Goal: Task Accomplishment & Management: Manage account settings

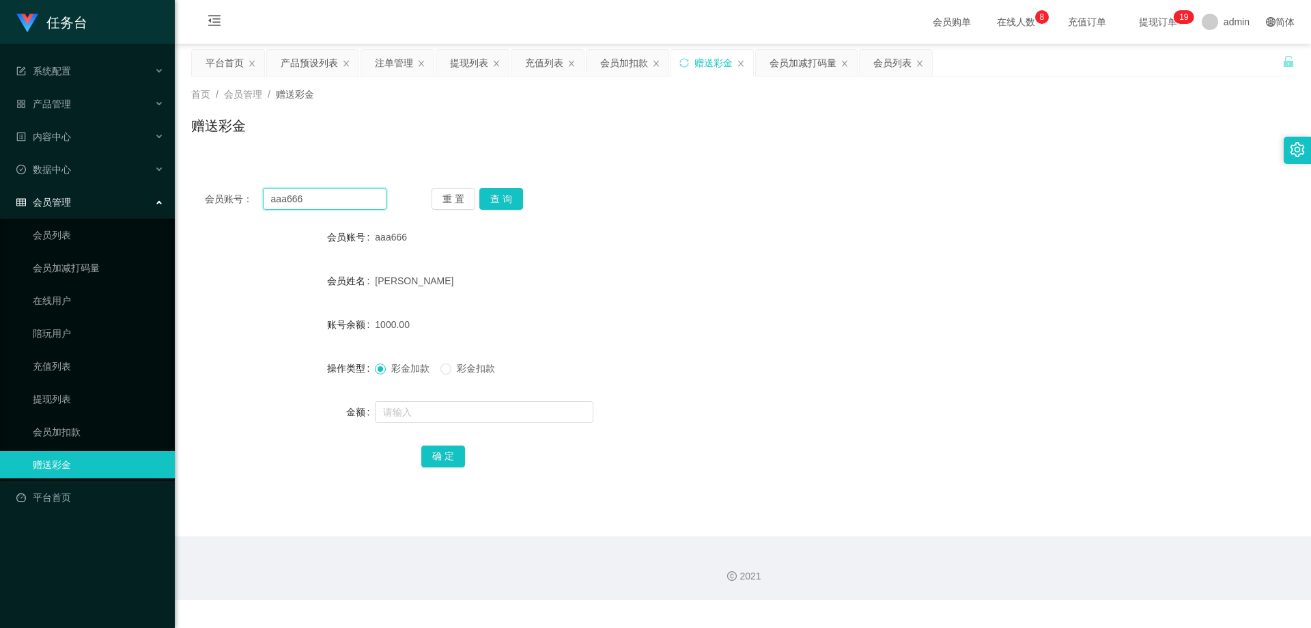
click at [356, 206] on input "aaa666" at bounding box center [325, 199] width 124 height 22
paste input "15463529865"
type input "15463529865"
click at [492, 200] on button "查 询" at bounding box center [501, 199] width 44 height 22
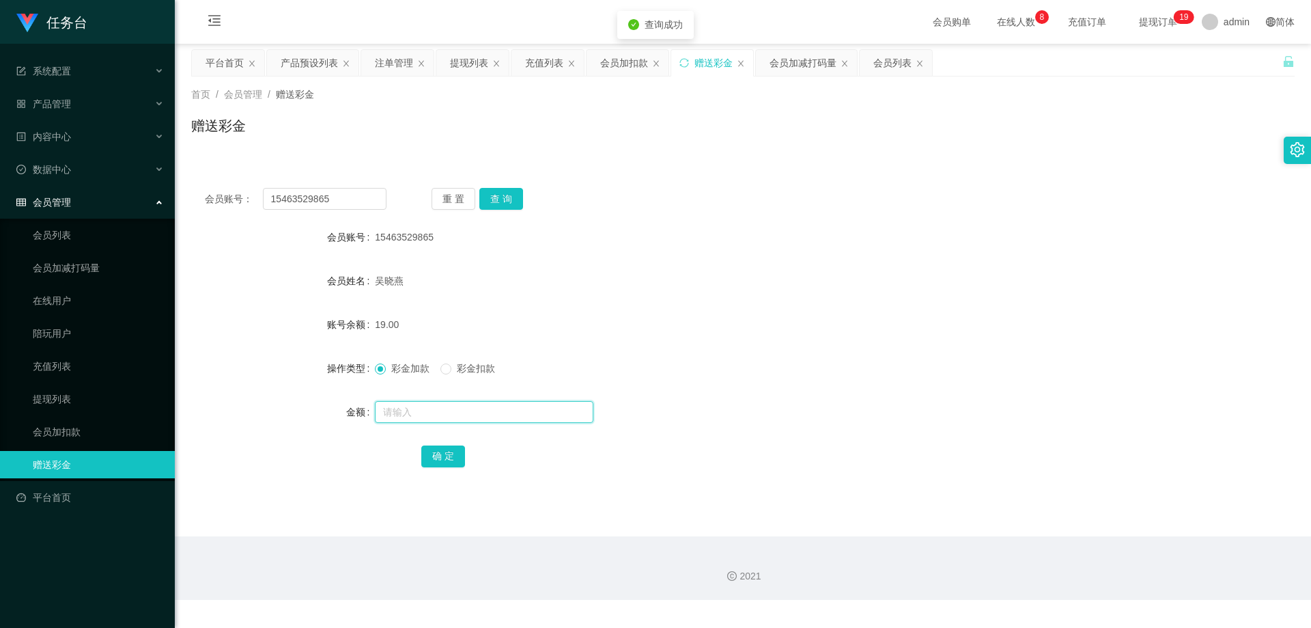
click at [482, 408] on input "text" at bounding box center [484, 412] width 218 height 22
type input "481"
click at [439, 458] on button "确 定" at bounding box center [443, 456] width 44 height 22
click at [741, 415] on div at bounding box center [697, 411] width 644 height 27
click at [379, 64] on div "注单管理" at bounding box center [394, 63] width 38 height 26
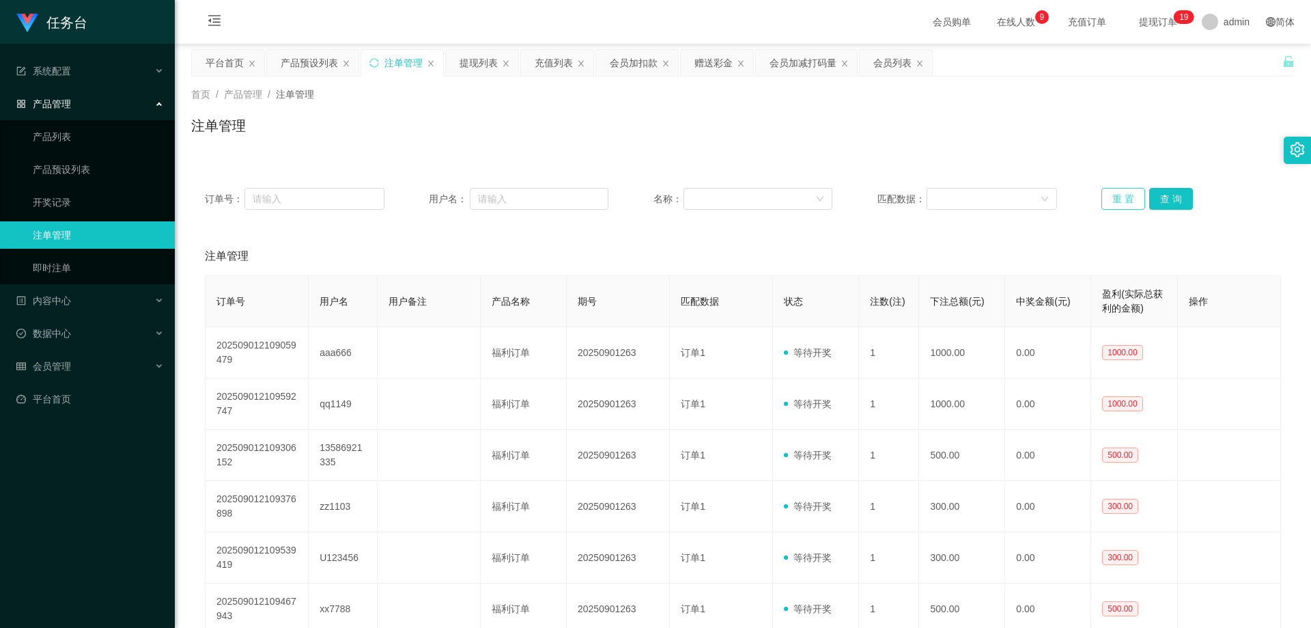
click at [1114, 195] on button "重 置" at bounding box center [1123, 199] width 44 height 22
click at [314, 66] on div "产品预设列表" at bounding box center [309, 63] width 57 height 26
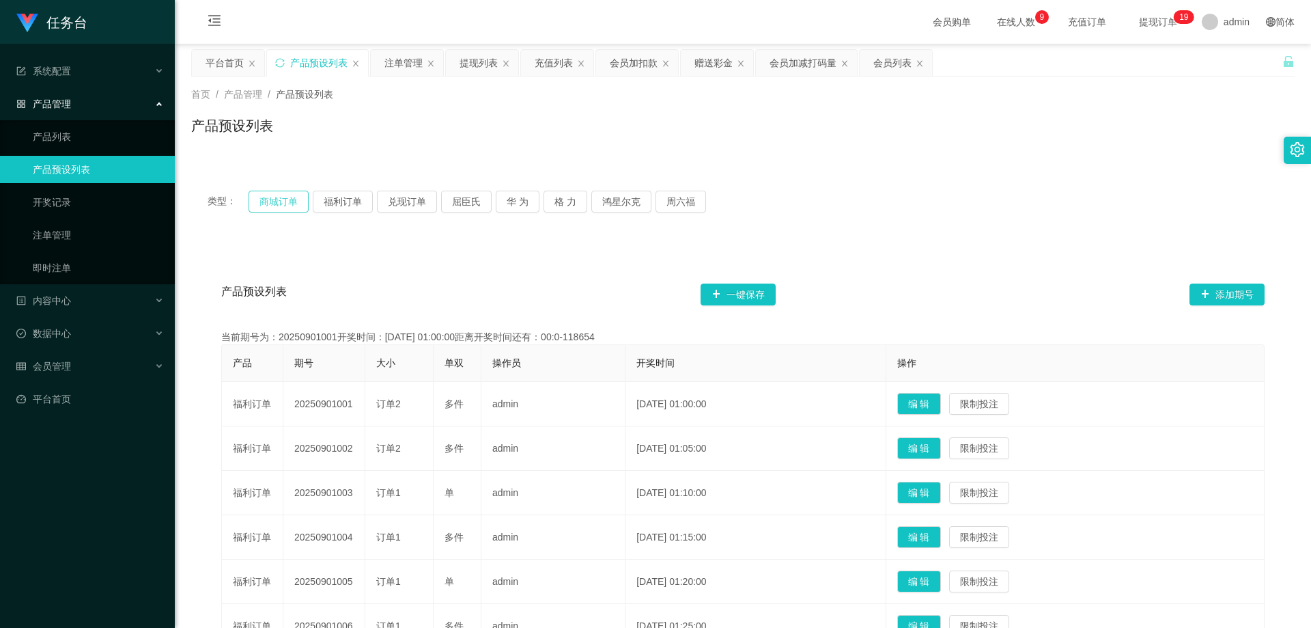
click at [288, 199] on button "商城订单" at bounding box center [279, 202] width 60 height 22
click at [408, 66] on div "注单管理" at bounding box center [403, 63] width 38 height 26
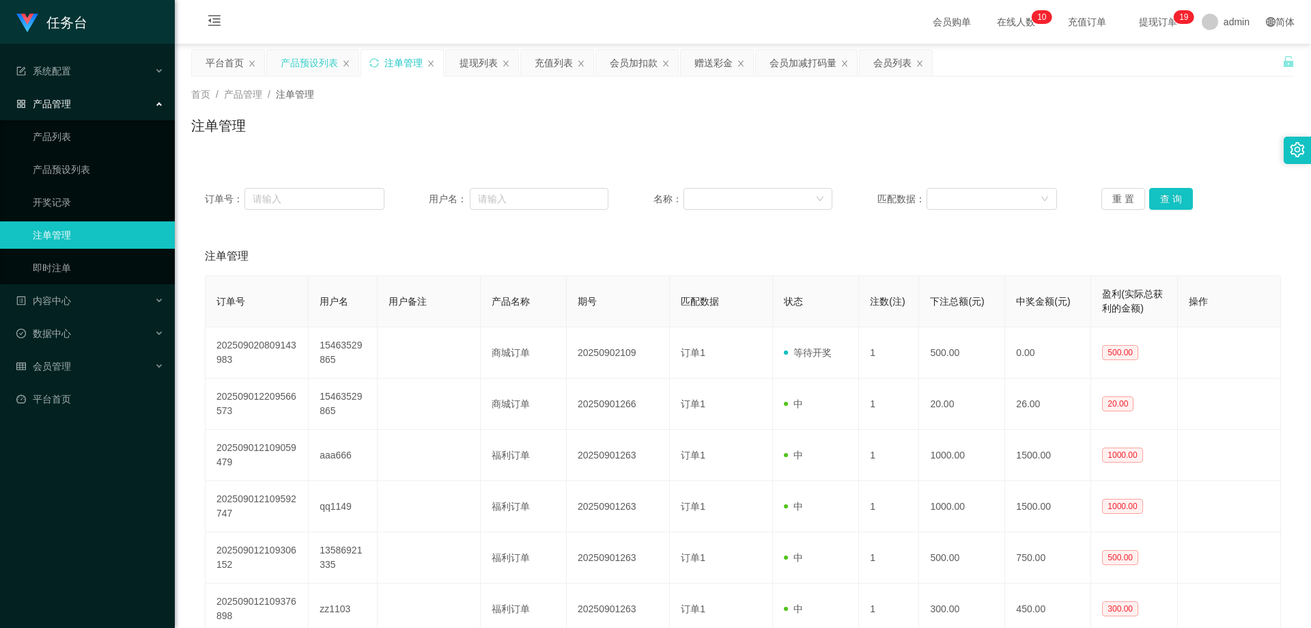
click at [314, 63] on div "产品预设列表" at bounding box center [309, 63] width 57 height 26
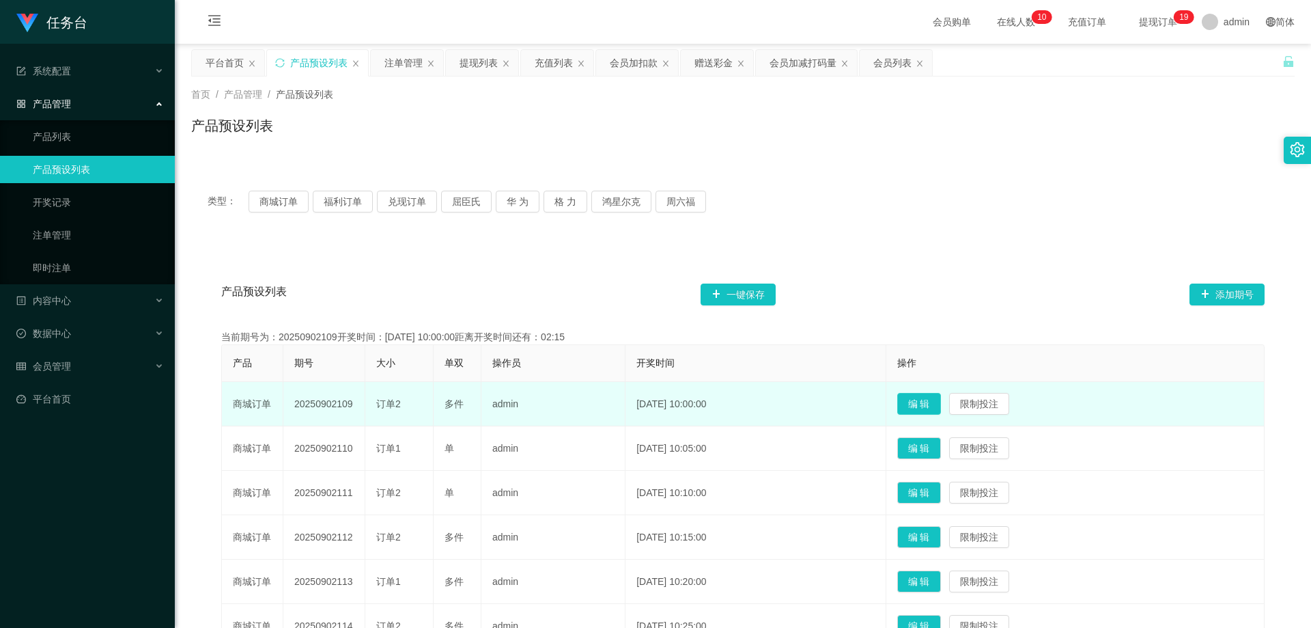
click at [931, 400] on button "编 辑" at bounding box center [919, 404] width 44 height 22
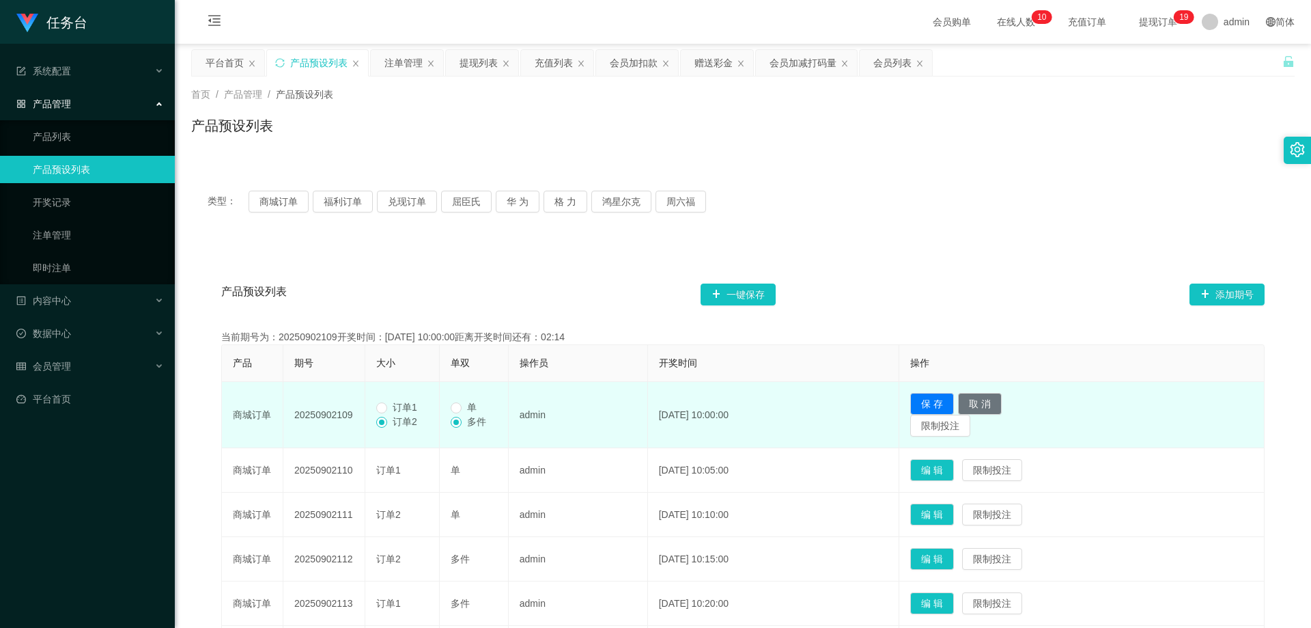
click at [412, 410] on span "订单1" at bounding box center [405, 406] width 36 height 11
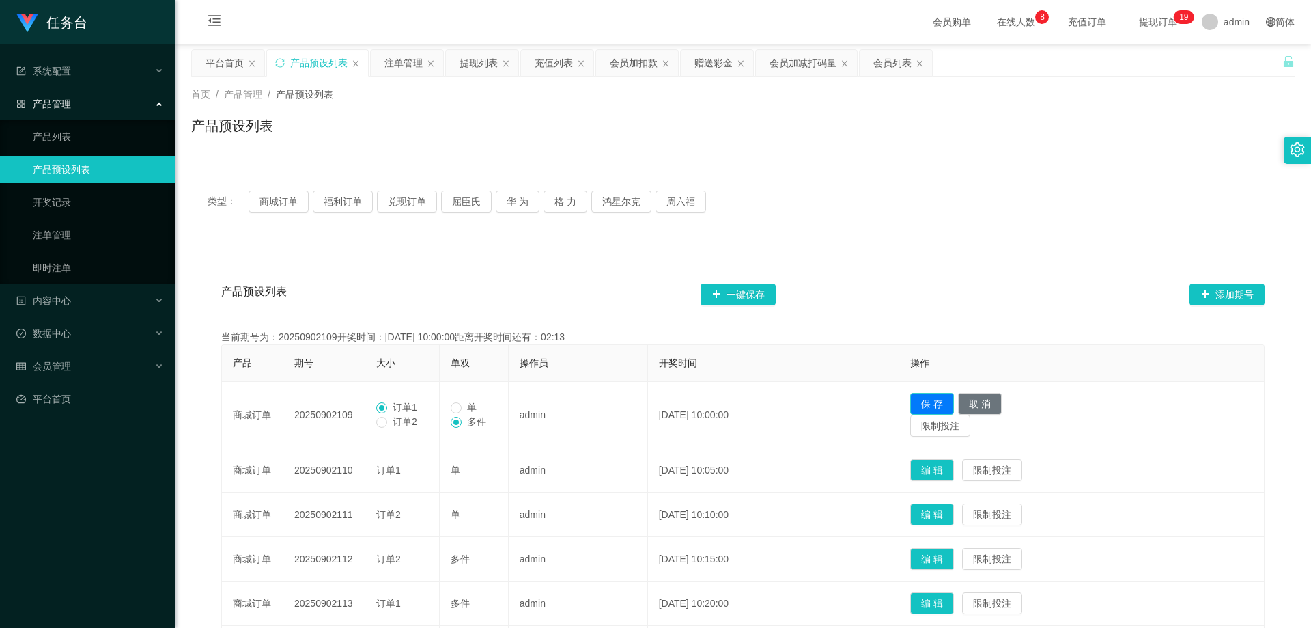
click at [940, 398] on button "保 存" at bounding box center [932, 404] width 44 height 22
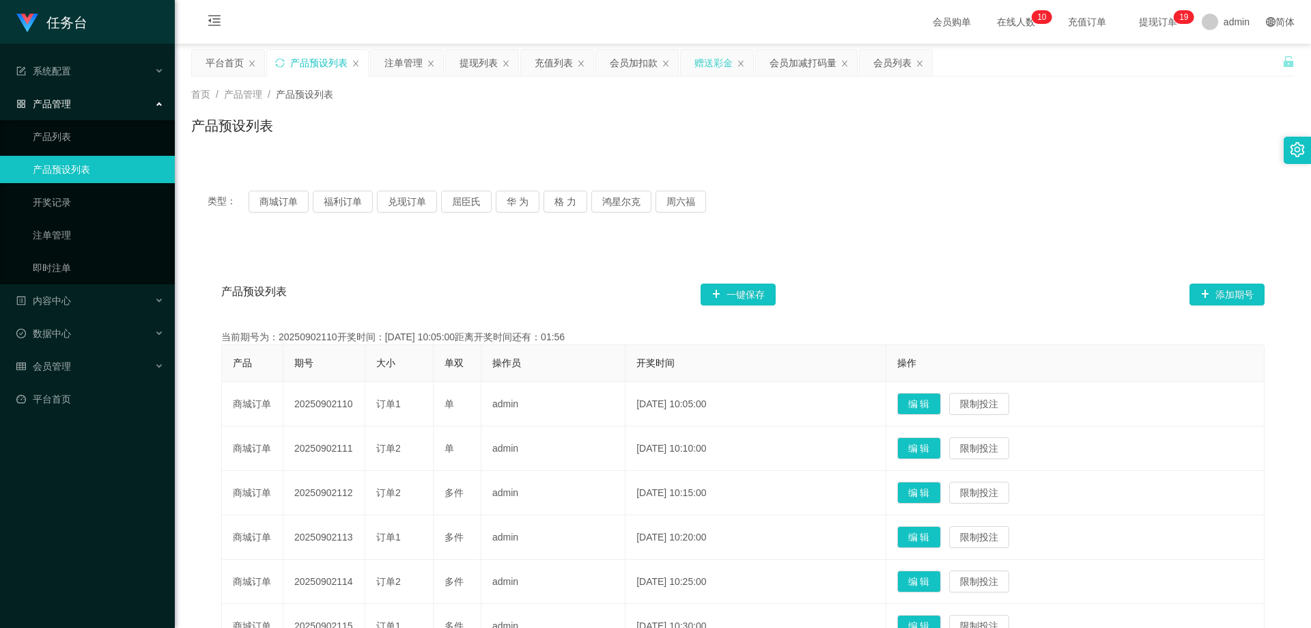
click at [700, 64] on div "赠送彩金" at bounding box center [713, 63] width 38 height 26
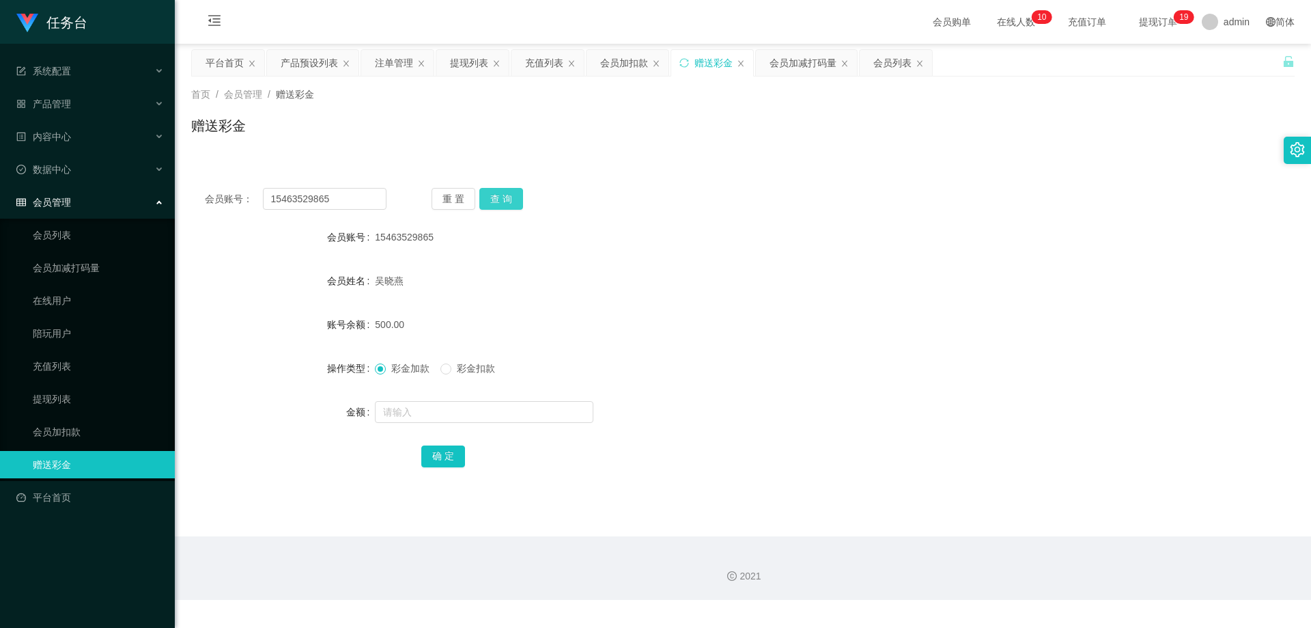
click at [513, 198] on button "查 询" at bounding box center [501, 199] width 44 height 22
click at [474, 412] on input "text" at bounding box center [484, 412] width 218 height 22
type input "350"
click at [450, 449] on button "确 定" at bounding box center [443, 456] width 44 height 22
click at [703, 431] on form "会员账号 15463529865 会员姓名 [PERSON_NAME]余额 1000.00 操作类型 彩金加款 彩金扣款 金额 确 定" at bounding box center [742, 346] width 1103 height 246
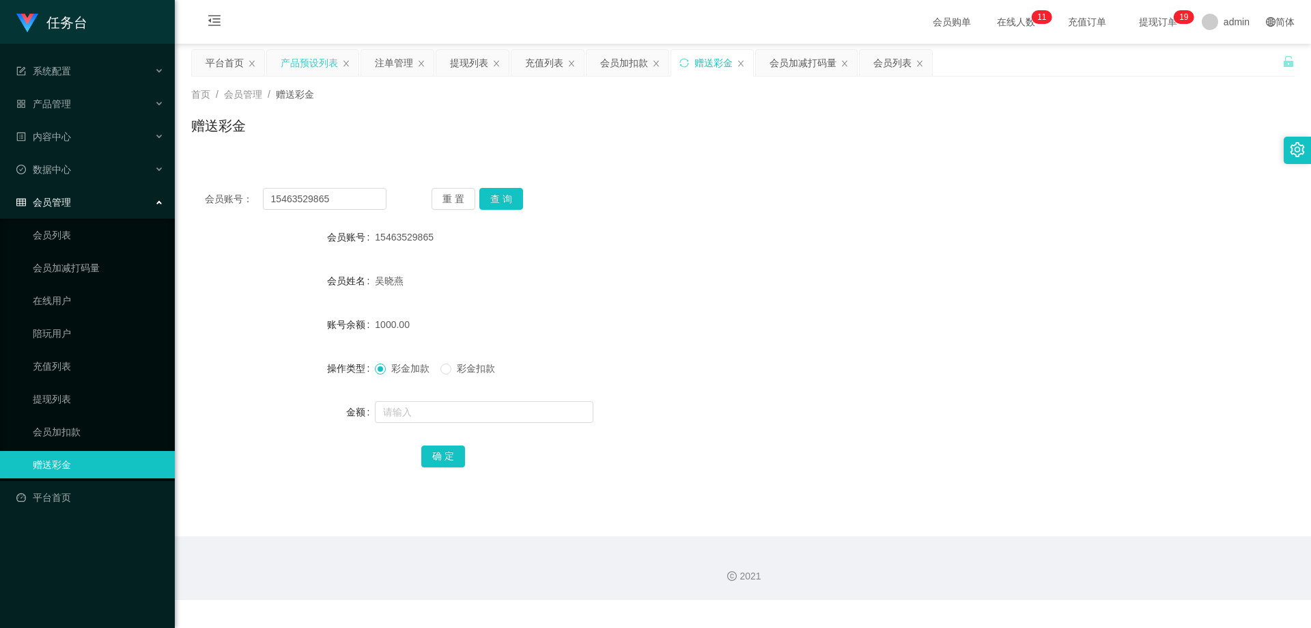
click at [324, 68] on div "产品预设列表" at bounding box center [309, 63] width 57 height 26
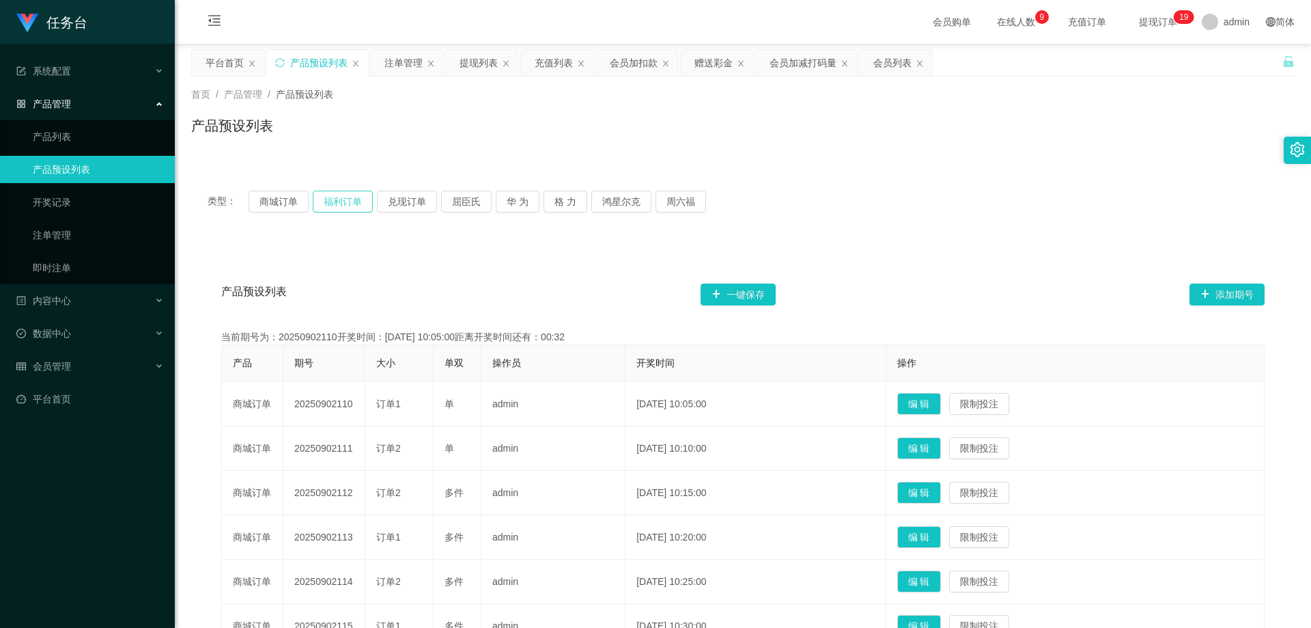
click at [333, 206] on button "福利订单" at bounding box center [343, 202] width 60 height 22
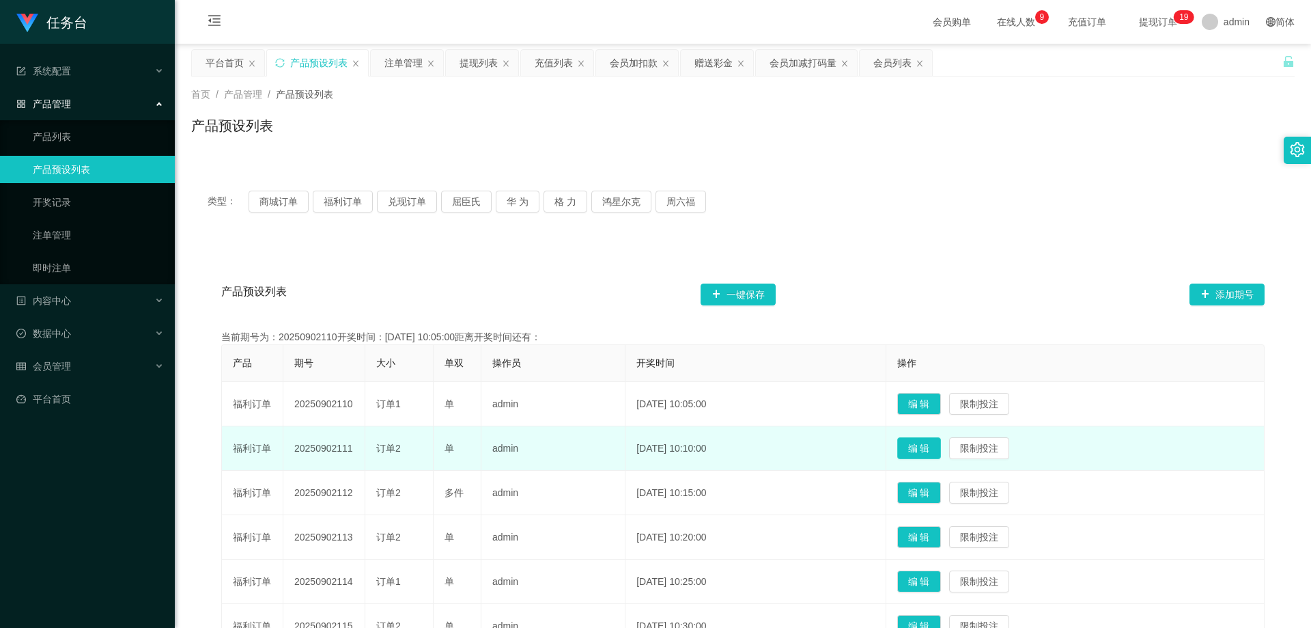
click at [932, 445] on button "编 辑" at bounding box center [919, 448] width 44 height 22
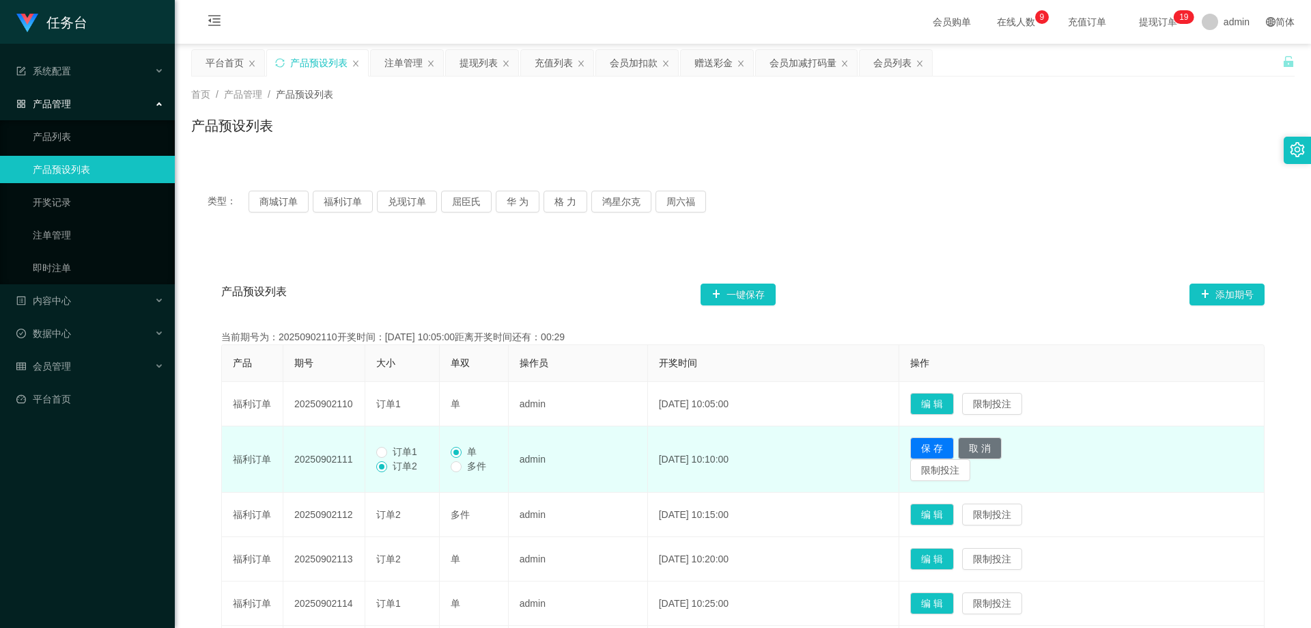
click at [401, 459] on label "订单2" at bounding box center [399, 466] width 46 height 14
click at [401, 449] on span "订单1" at bounding box center [405, 451] width 36 height 11
click at [935, 442] on button "保 存" at bounding box center [932, 448] width 44 height 22
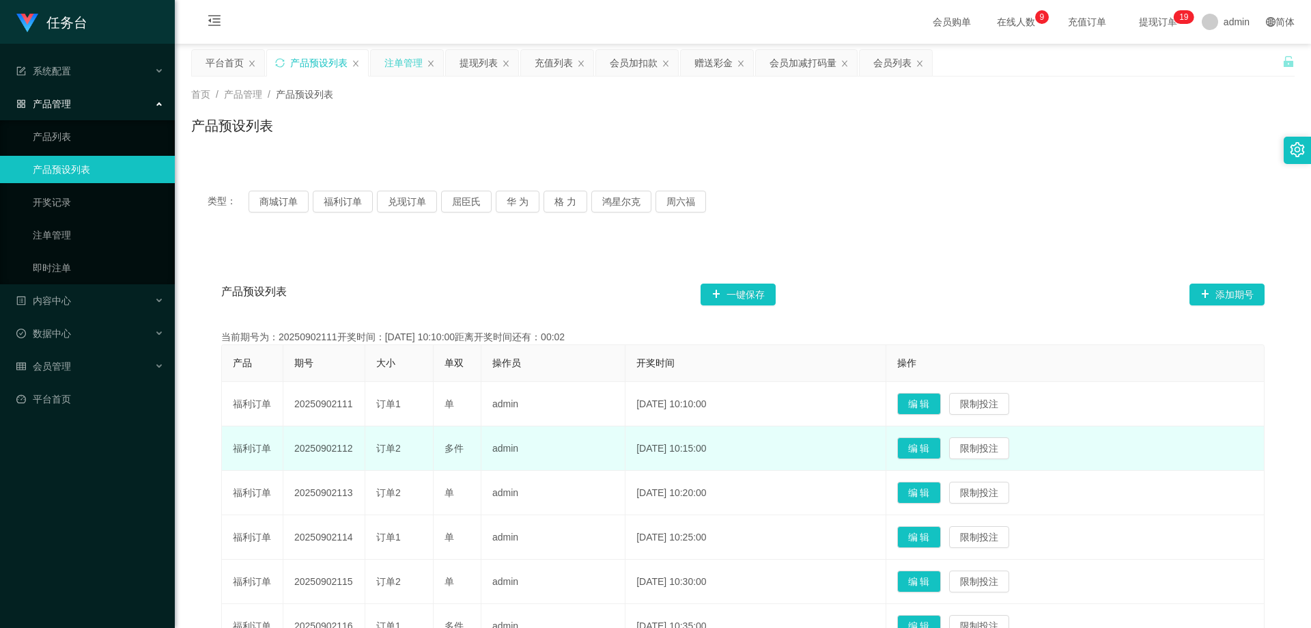
click at [396, 65] on div "注单管理" at bounding box center [403, 63] width 38 height 26
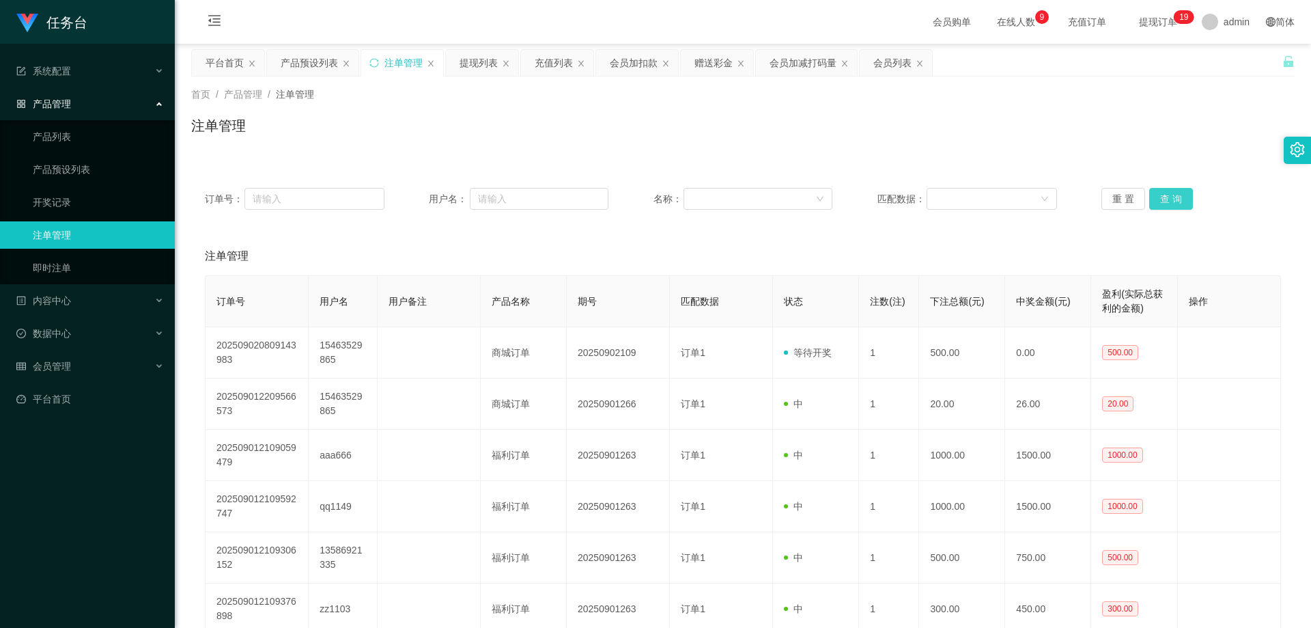
click at [1168, 198] on button "查 询" at bounding box center [1171, 199] width 44 height 22
click at [1172, 196] on button "查 询" at bounding box center [1171, 199] width 44 height 22
click at [1172, 196] on button "查 询" at bounding box center [1178, 199] width 59 height 22
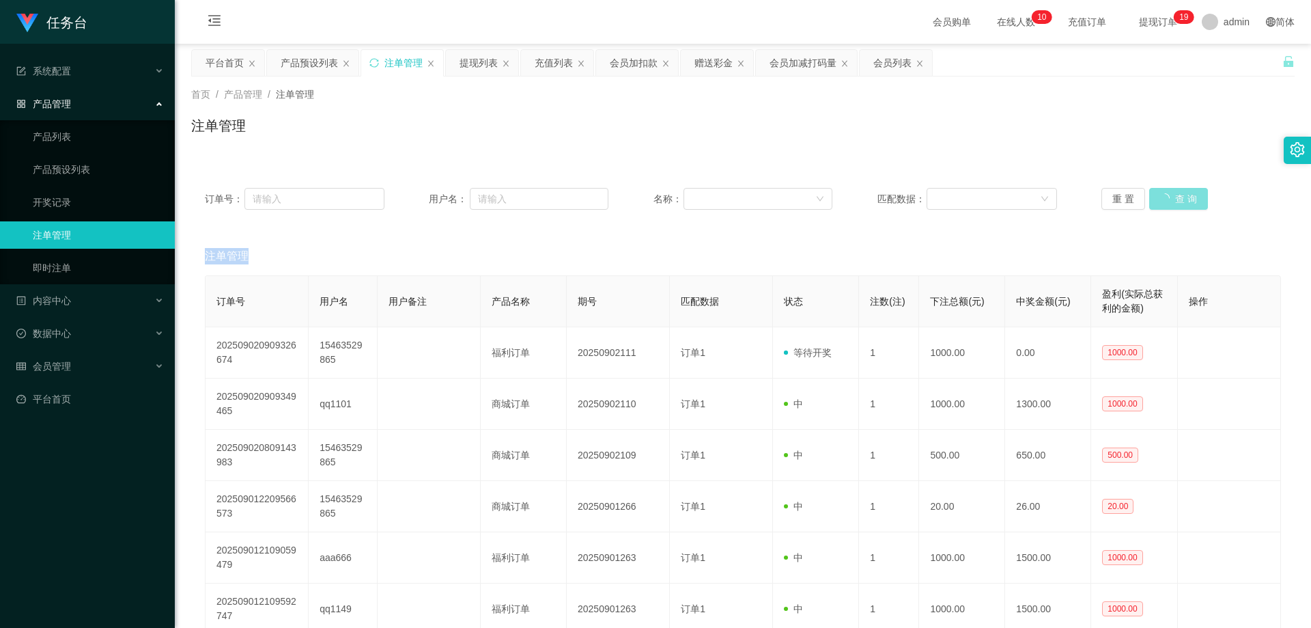
click at [1172, 196] on div "重 置 查 询" at bounding box center [1191, 199] width 180 height 22
click at [1172, 196] on button "查 询" at bounding box center [1171, 199] width 44 height 22
click at [1172, 196] on div "重 置 查 询" at bounding box center [1191, 199] width 180 height 22
click at [1172, 196] on button "查 询" at bounding box center [1171, 199] width 44 height 22
click at [1172, 196] on div "重 置 查 询" at bounding box center [1191, 199] width 180 height 22
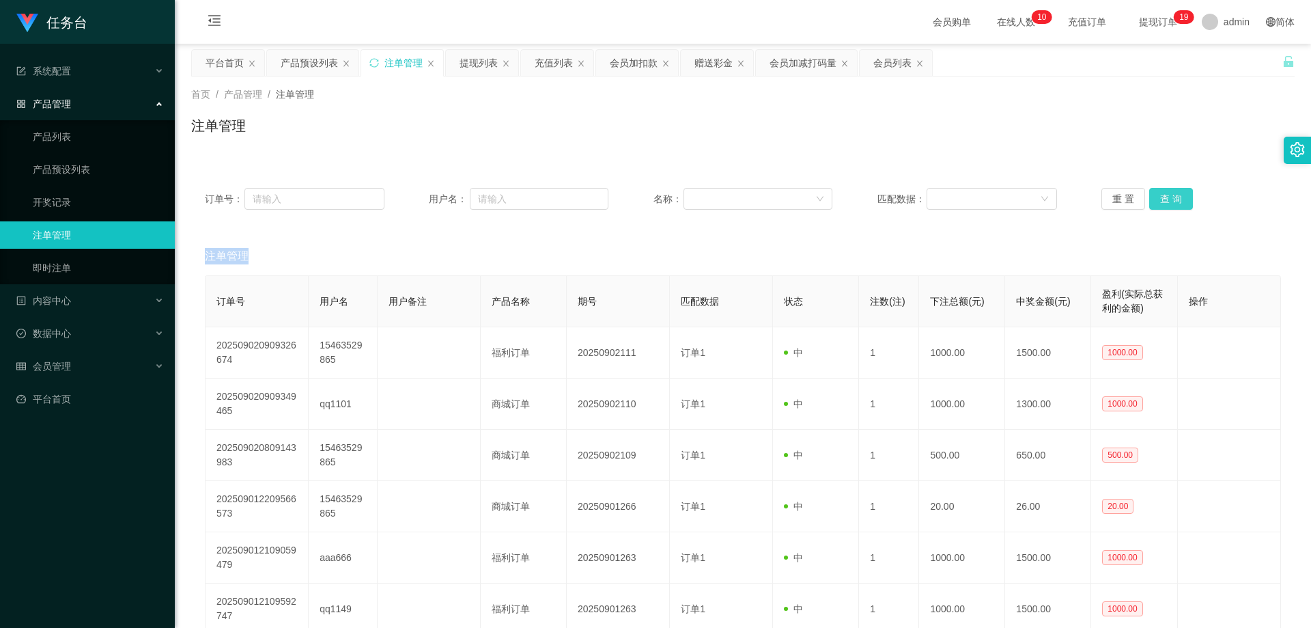
click at [1172, 196] on button "查 询" at bounding box center [1171, 199] width 44 height 22
drag, startPoint x: 1172, startPoint y: 196, endPoint x: 1181, endPoint y: 179, distance: 19.2
click at [1172, 196] on div "重 置 查 询" at bounding box center [1191, 199] width 180 height 22
